Goal: Transaction & Acquisition: Book appointment/travel/reservation

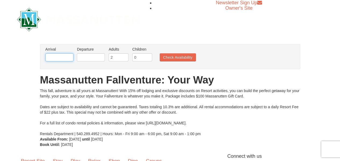
click at [60, 56] on input "text" at bounding box center [59, 57] width 28 height 8
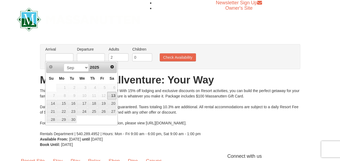
click at [114, 67] on span "Next" at bounding box center [112, 66] width 4 height 4
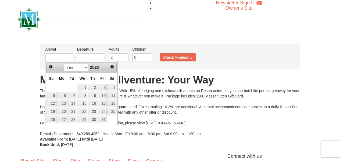
click at [113, 96] on link "11" at bounding box center [111, 96] width 9 height 8
type input "[DATE]"
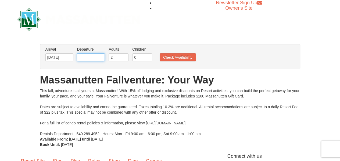
click at [92, 60] on input "text" at bounding box center [91, 57] width 28 height 8
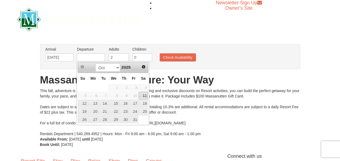
click at [93, 103] on link "13" at bounding box center [93, 104] width 10 height 8
type input "[DATE]"
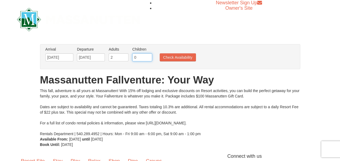
click at [141, 59] on input "0" at bounding box center [142, 57] width 20 height 8
type input "1"
click at [184, 59] on button "Check Availability" at bounding box center [177, 57] width 36 height 8
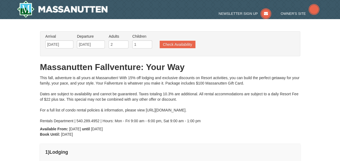
type input "[DATE]"
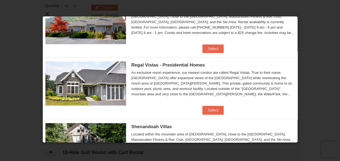
scroll to position [34, 0]
click at [212, 105] on button "Select" at bounding box center [212, 109] width 21 height 9
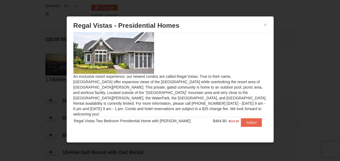
scroll to position [8, 0]
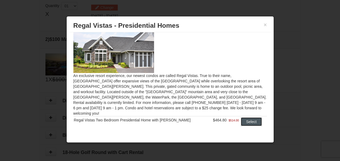
click at [245, 119] on button "Select" at bounding box center [251, 121] width 21 height 9
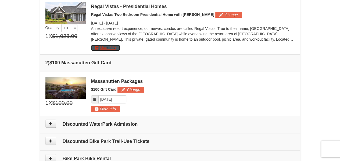
click at [105, 49] on button "More Info" at bounding box center [105, 48] width 29 height 6
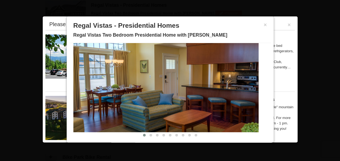
scroll to position [7, 0]
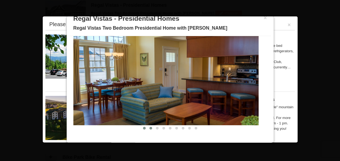
click at [148, 127] on button at bounding box center [150, 127] width 6 height 5
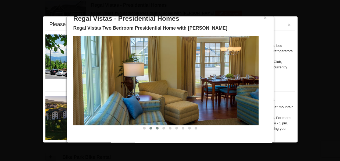
click at [156, 127] on span at bounding box center [157, 127] width 3 height 3
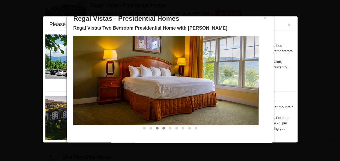
click at [162, 128] on span at bounding box center [163, 127] width 3 height 3
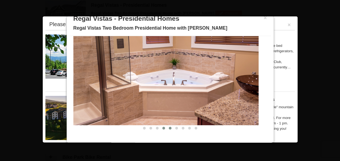
click at [169, 128] on span at bounding box center [170, 127] width 3 height 3
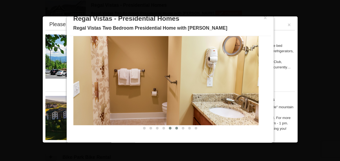
click at [175, 127] on span at bounding box center [176, 127] width 3 height 3
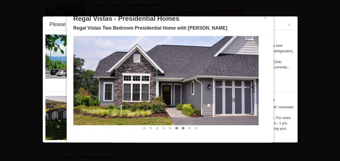
click at [180, 128] on button at bounding box center [183, 127] width 6 height 5
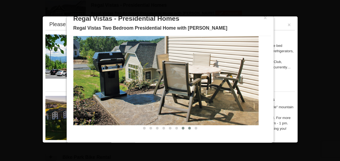
click at [188, 127] on span at bounding box center [189, 127] width 3 height 3
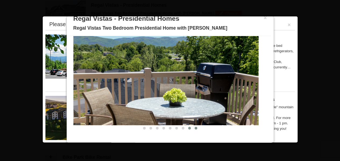
click at [192, 128] on button at bounding box center [195, 127] width 6 height 5
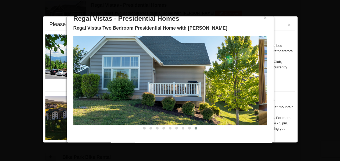
scroll to position [0, 0]
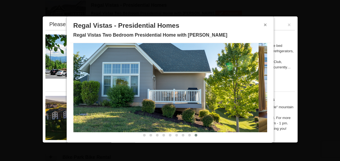
click at [263, 25] on button "×" at bounding box center [264, 24] width 3 height 5
